Goal: Task Accomplishment & Management: Manage account settings

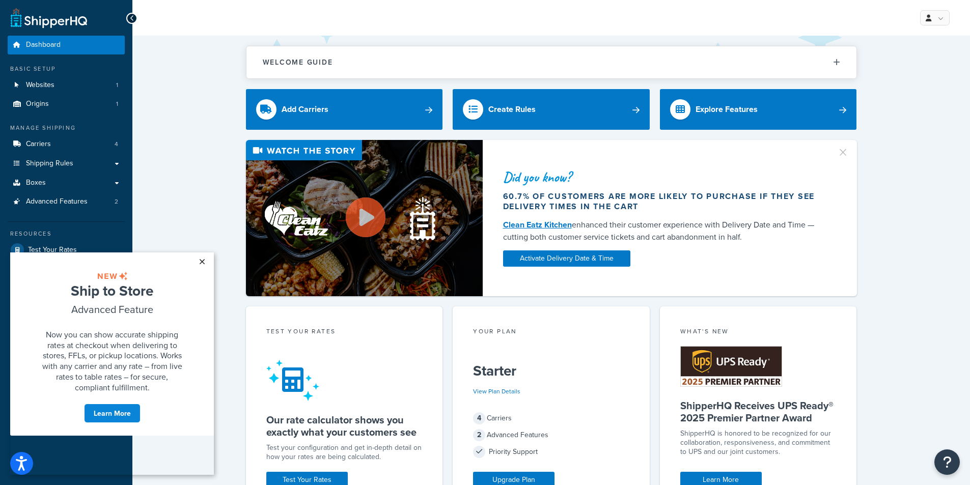
click at [200, 267] on link "×" at bounding box center [202, 261] width 18 height 18
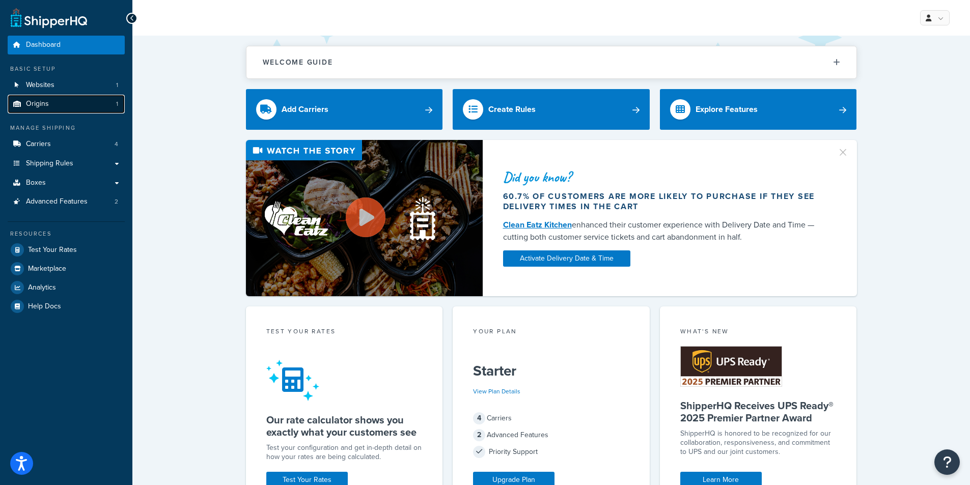
click at [79, 106] on link "Origins 1" at bounding box center [66, 104] width 117 height 19
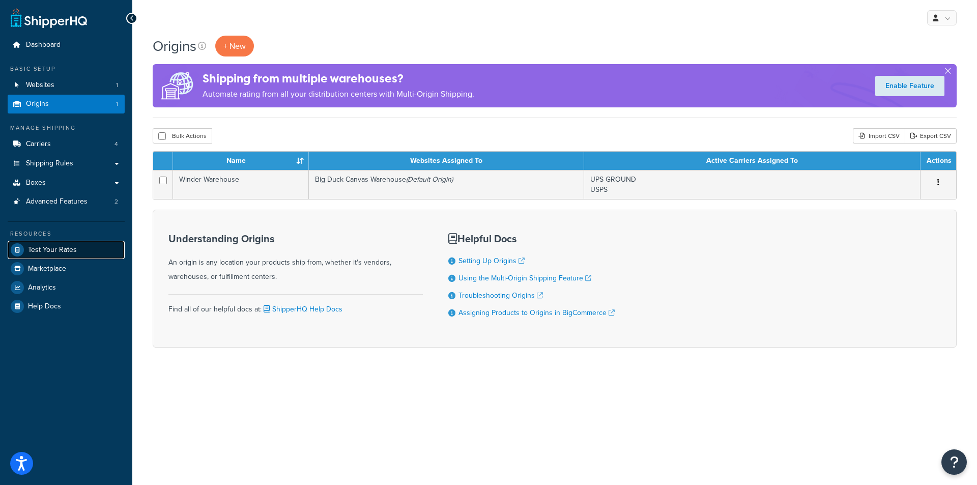
click at [83, 251] on link "Test Your Rates" at bounding box center [66, 250] width 117 height 18
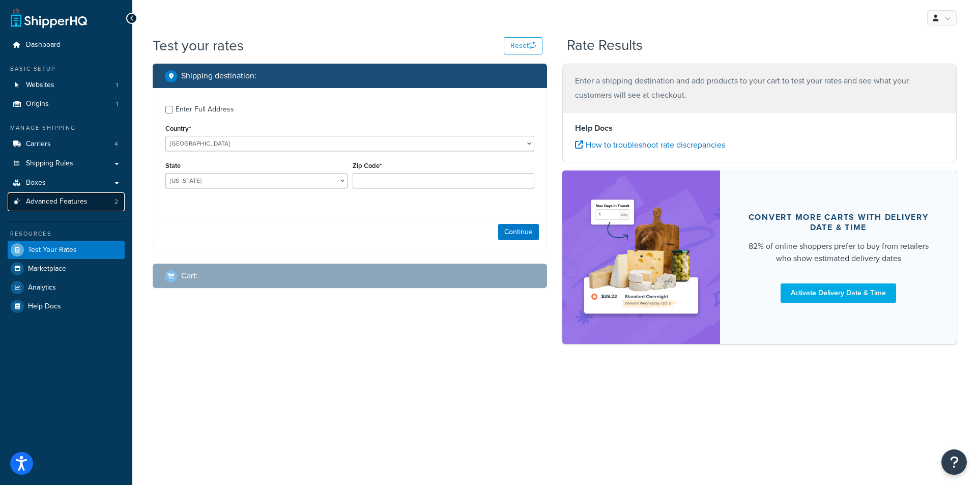
click at [81, 206] on span "Advanced Features" at bounding box center [57, 201] width 62 height 9
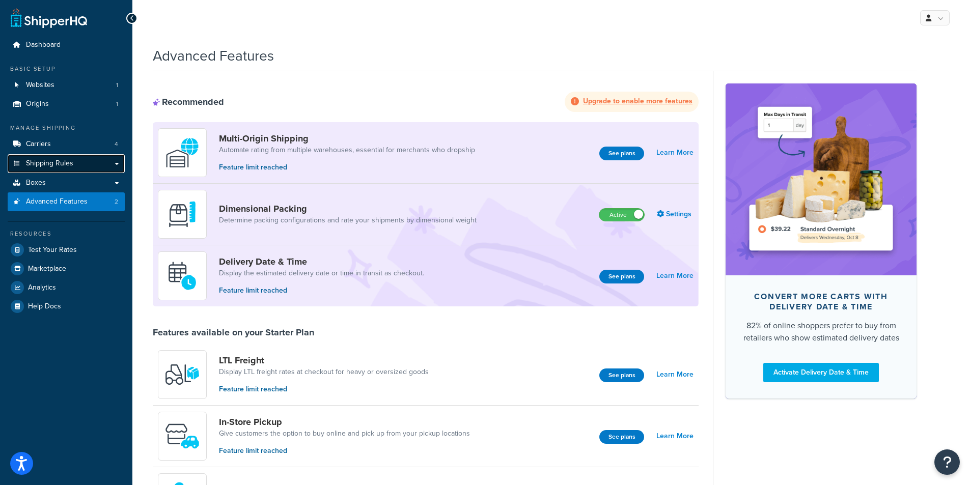
click at [88, 164] on link "Shipping Rules" at bounding box center [66, 163] width 117 height 19
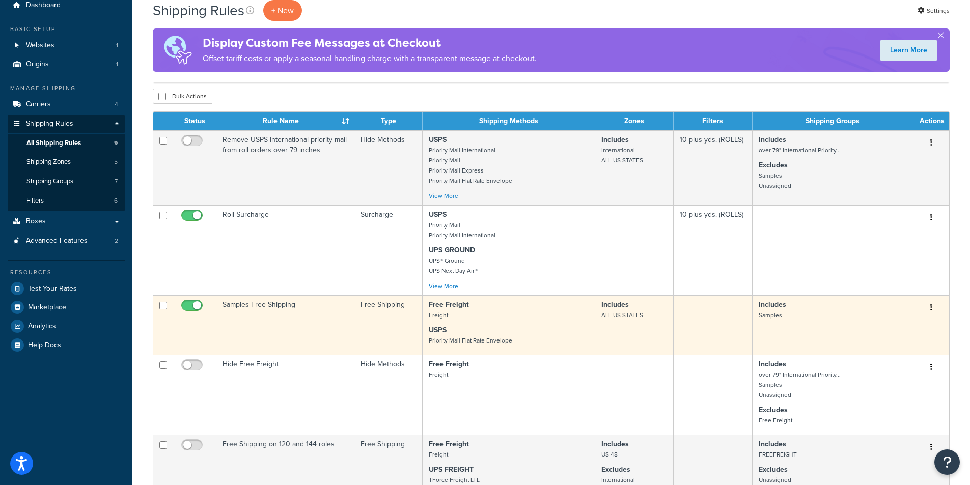
scroll to position [6, 0]
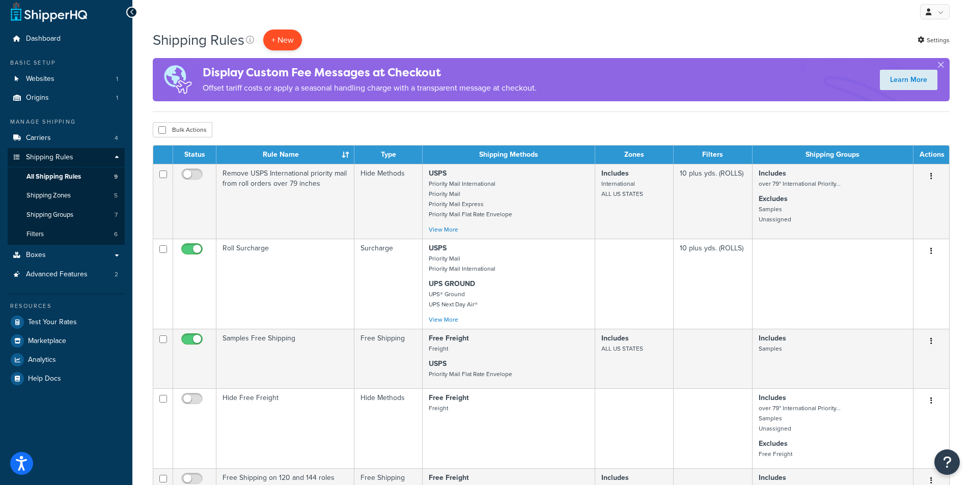
click at [279, 37] on p "+ New" at bounding box center [282, 40] width 39 height 21
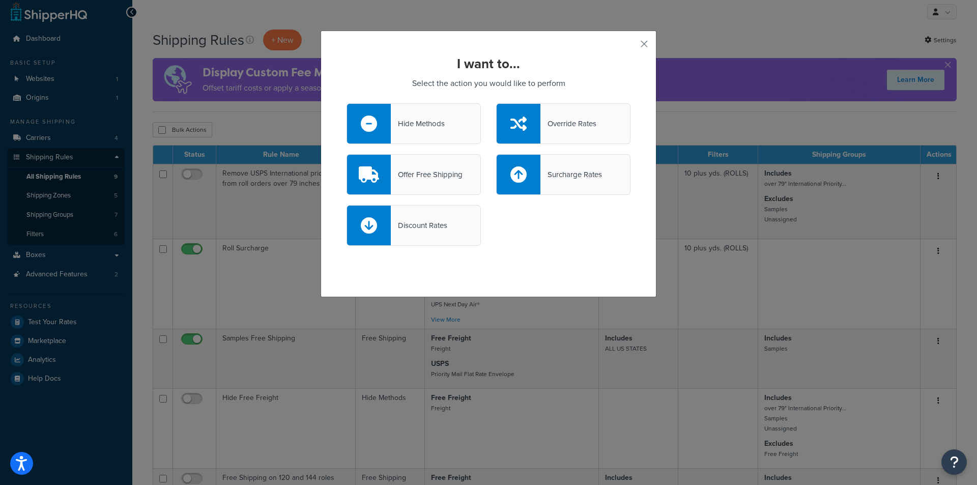
click at [560, 173] on div "Surcharge Rates" at bounding box center [572, 174] width 62 height 14
click at [0, 0] on input "Surcharge Rates" at bounding box center [0, 0] width 0 height 0
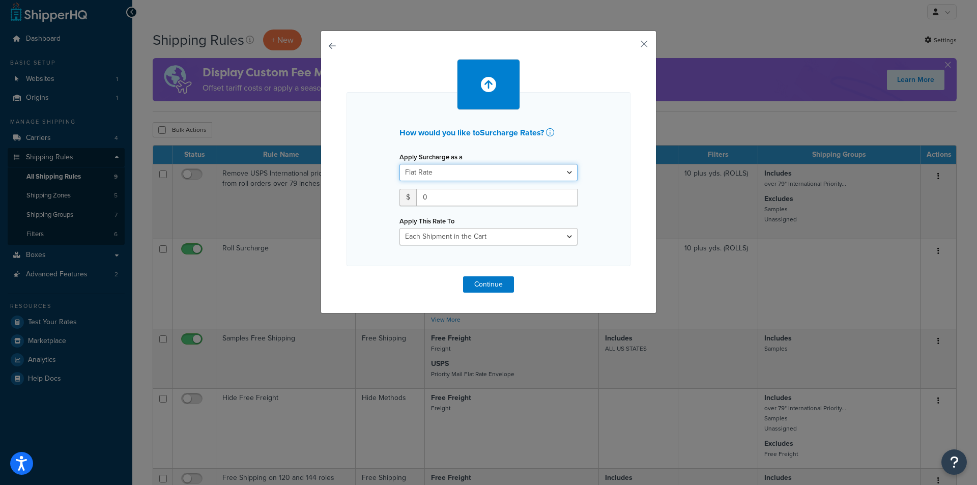
click at [554, 176] on select "Flat Rate Percentage Flat Rate & Percentage" at bounding box center [489, 172] width 178 height 17
click at [522, 235] on select "Each Shipment in the Cart Each Shipping Group in the Cart Each Item within a Sh…" at bounding box center [489, 236] width 178 height 17
click at [631, 46] on button "button" at bounding box center [629, 47] width 3 height 3
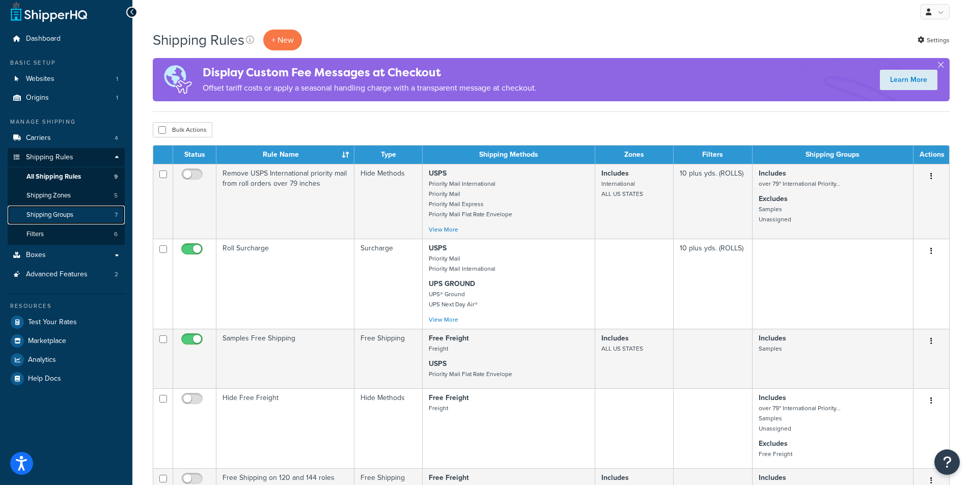
click at [59, 213] on span "Shipping Groups" at bounding box center [49, 215] width 47 height 9
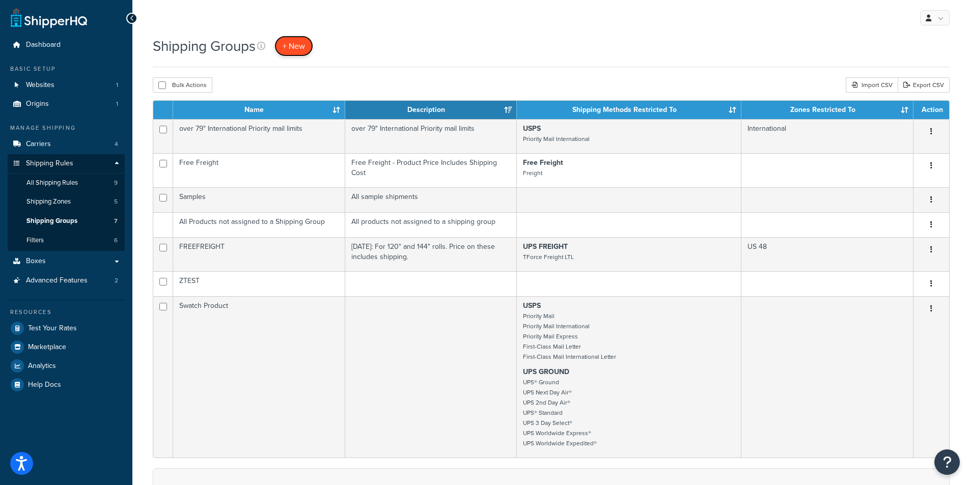
click at [298, 51] on span "+ New" at bounding box center [293, 46] width 22 height 12
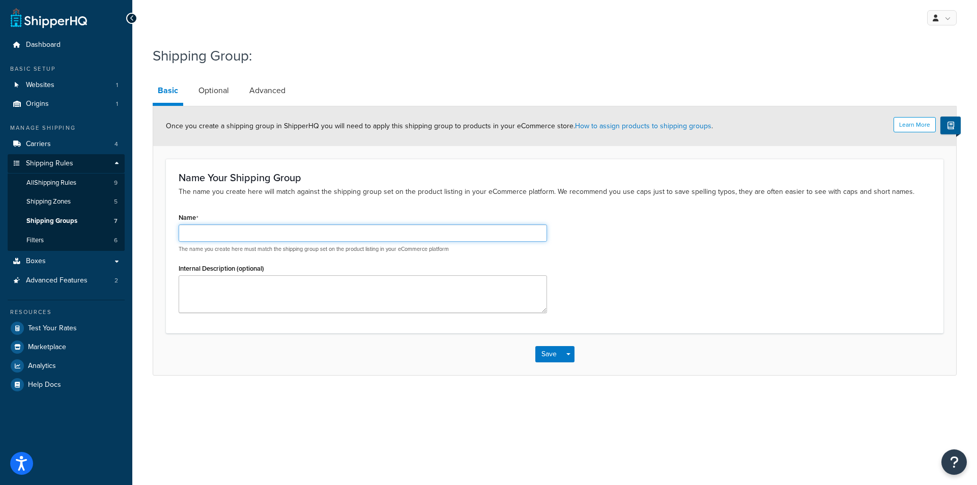
click at [275, 235] on input "Name" at bounding box center [363, 232] width 369 height 17
type input "[US_STATE]"
click at [202, 98] on link "Optional" at bounding box center [213, 90] width 41 height 24
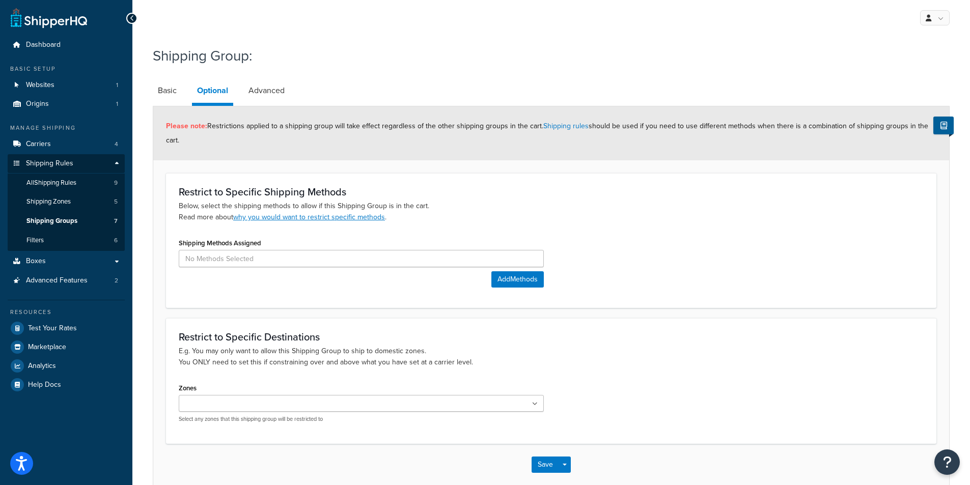
scroll to position [51, 0]
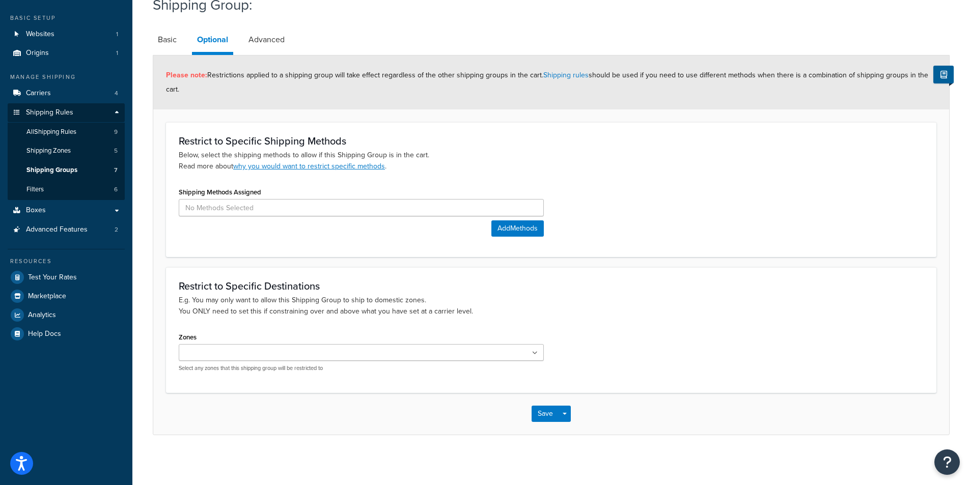
click at [268, 41] on link "Advanced" at bounding box center [266, 39] width 46 height 24
